Goal: Transaction & Acquisition: Purchase product/service

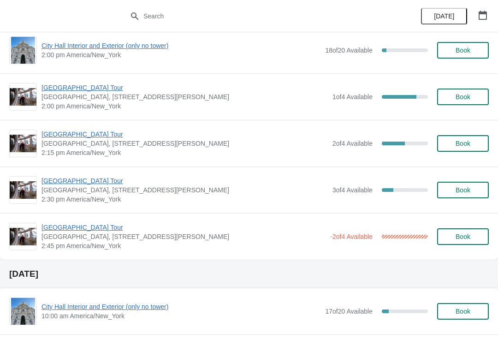
scroll to position [1621, 0]
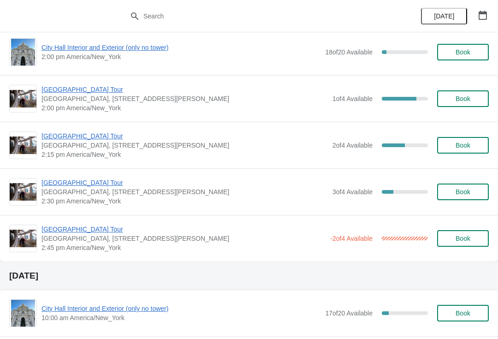
click at [461, 193] on span "Book" at bounding box center [462, 191] width 15 height 7
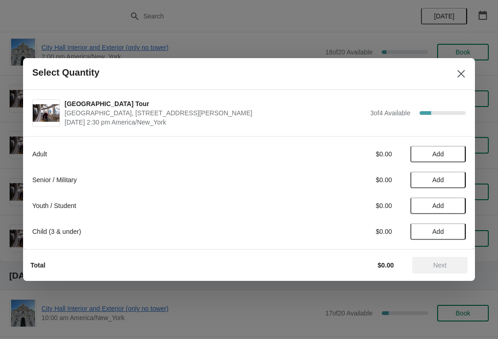
click at [446, 180] on span "Add" at bounding box center [438, 179] width 39 height 7
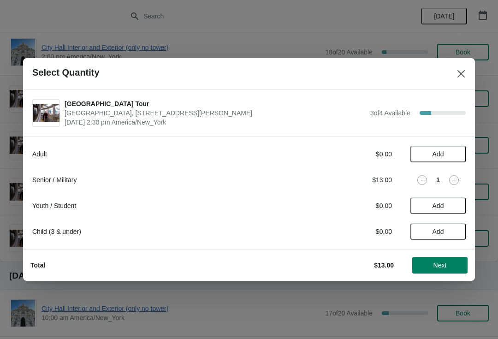
click at [452, 180] on icon at bounding box center [454, 180] width 10 height 10
click at [441, 269] on span "Next" at bounding box center [439, 264] width 13 height 7
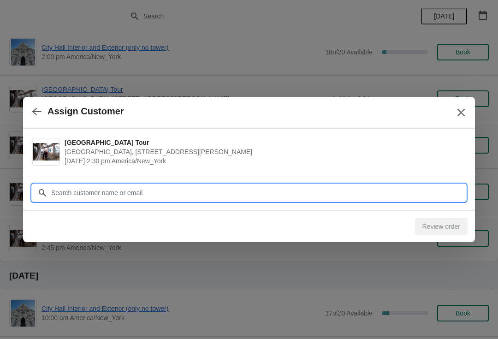
click at [403, 190] on input "Customer" at bounding box center [258, 192] width 415 height 17
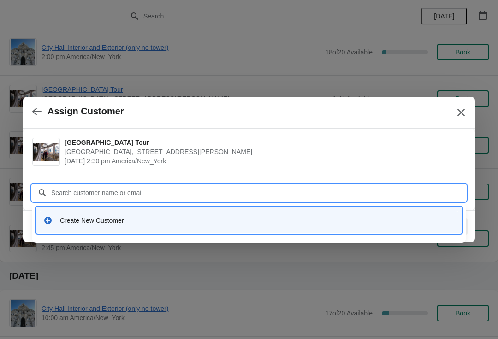
click at [142, 220] on div "Create New Customer" at bounding box center [257, 220] width 395 height 9
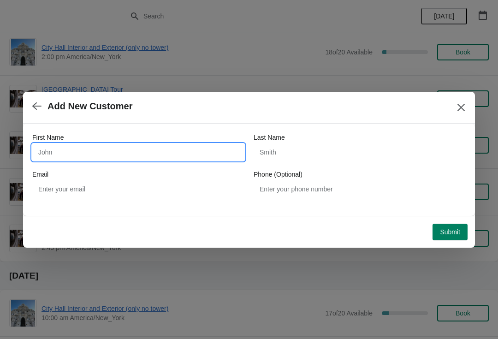
click at [194, 148] on input "First Name" at bounding box center [138, 152] width 212 height 17
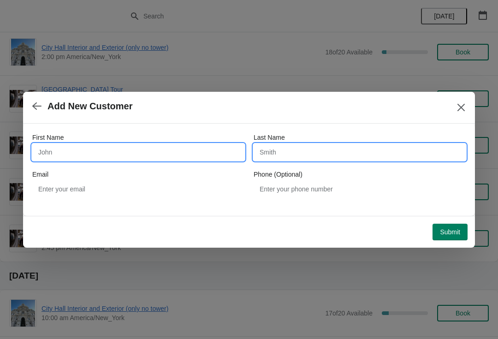
click at [337, 153] on input "Last Name" at bounding box center [360, 152] width 212 height 17
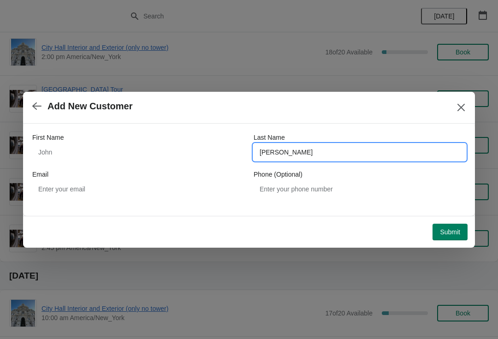
type input "[PERSON_NAME]"
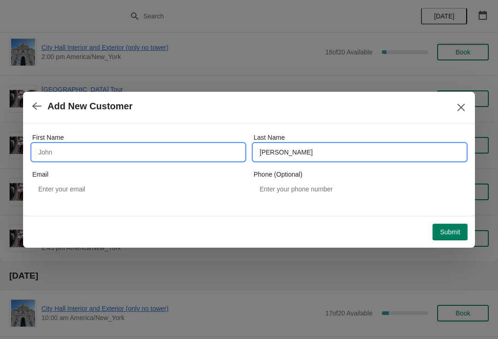
click at [211, 150] on input "First Name" at bounding box center [138, 152] width 212 height 17
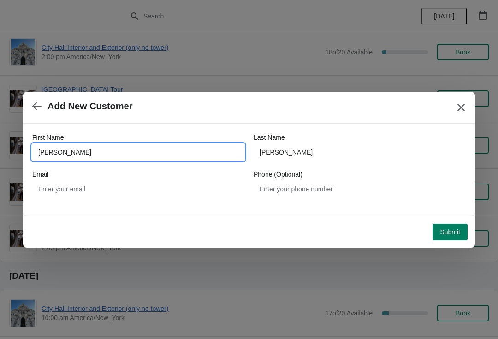
type input "[PERSON_NAME]"
click at [447, 238] on button "Submit" at bounding box center [449, 232] width 35 height 17
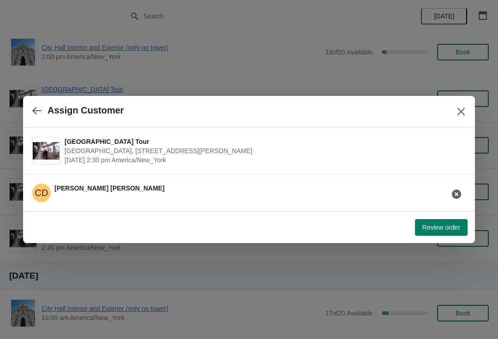
click at [440, 228] on span "Review order" at bounding box center [441, 227] width 38 height 7
